Goal: Navigation & Orientation: Find specific page/section

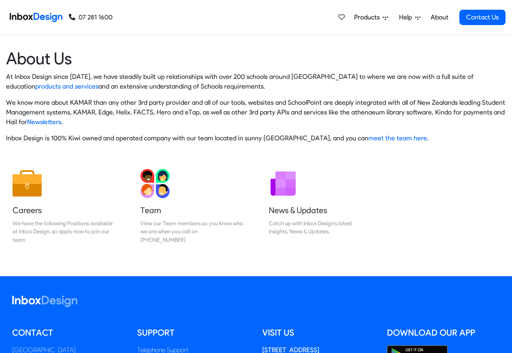
click at [40, 16] on img at bounding box center [36, 17] width 53 height 16
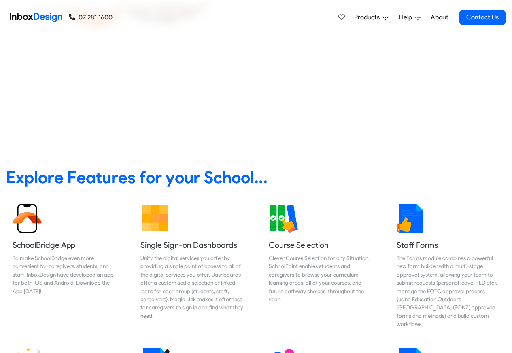
scroll to position [291, 0]
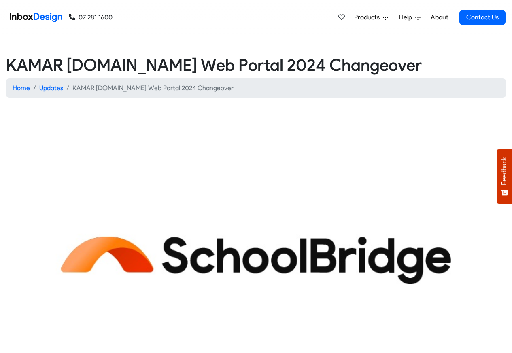
scroll to position [312, 0]
